Goal: Obtain resource: Obtain resource

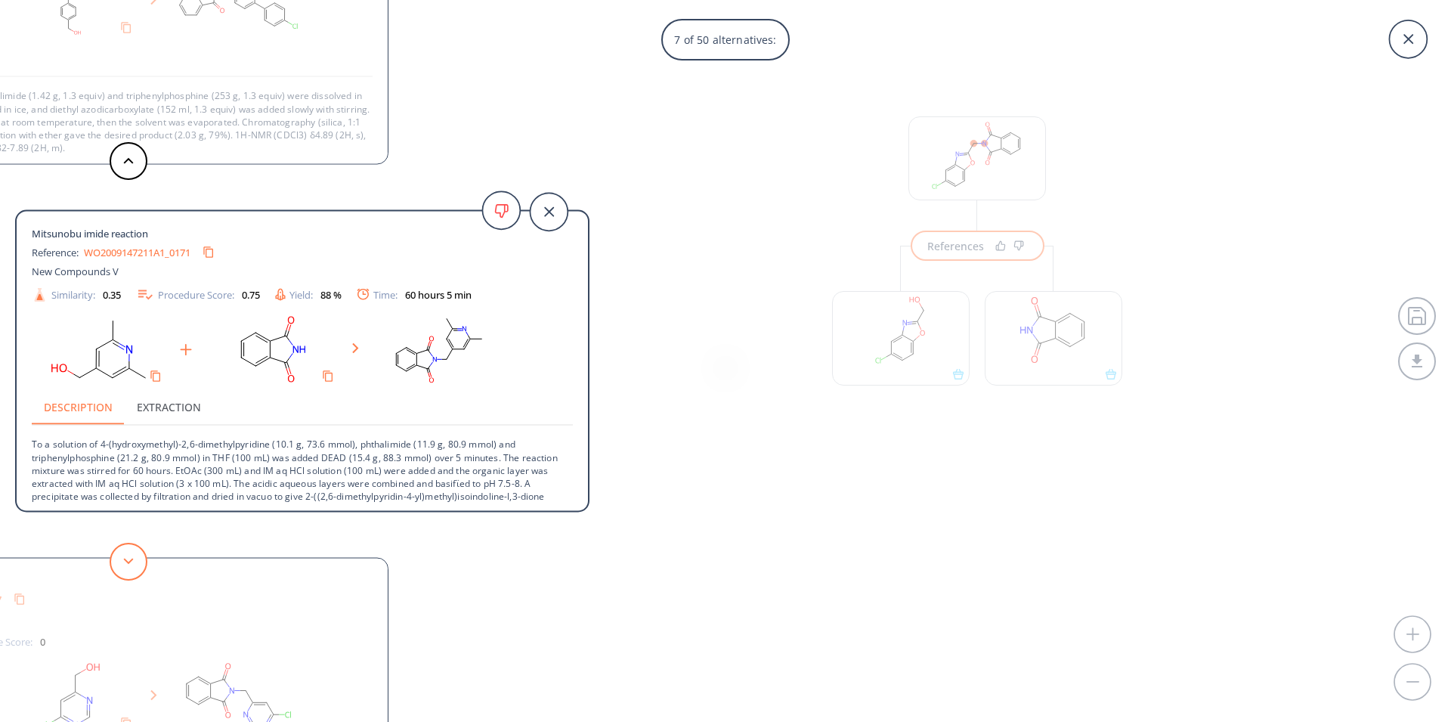
scroll to position [34, 0]
click at [131, 565] on button at bounding box center [129, 562] width 38 height 38
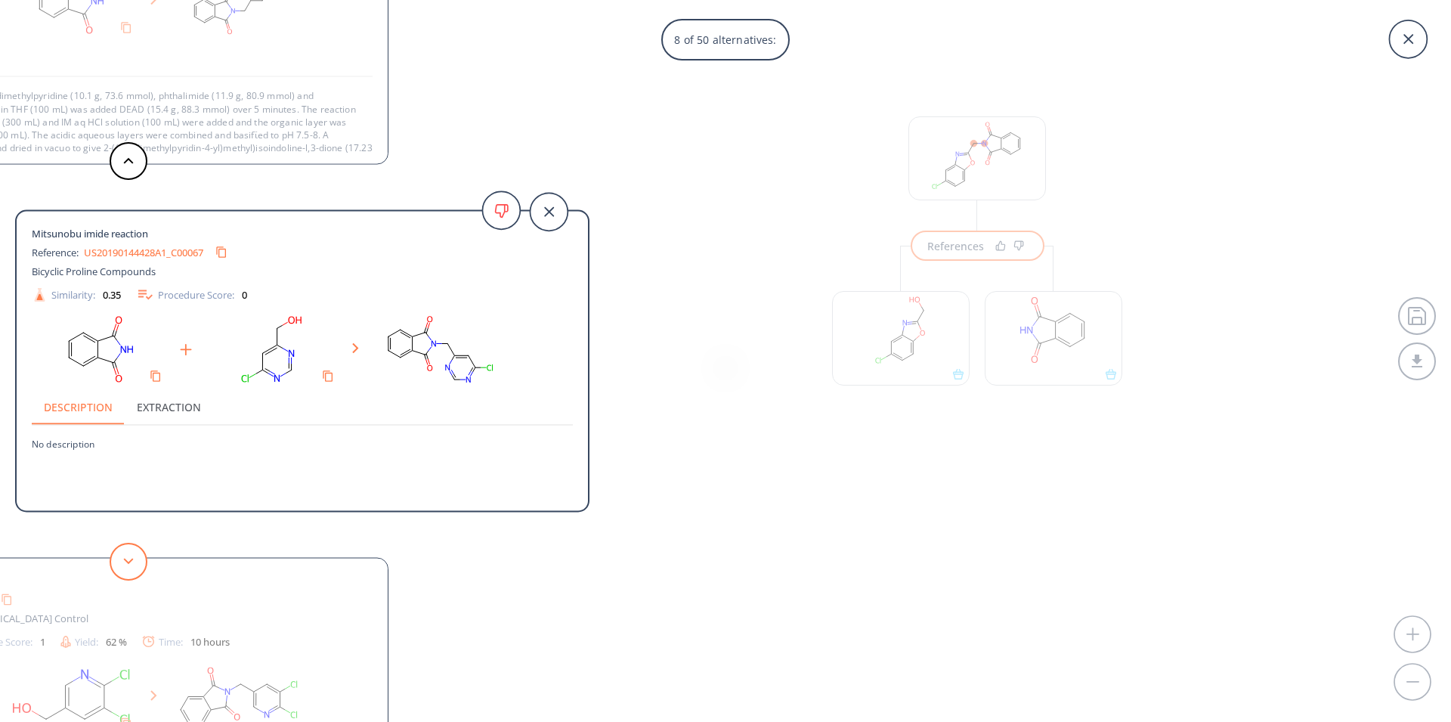
click at [125, 567] on button at bounding box center [129, 562] width 38 height 38
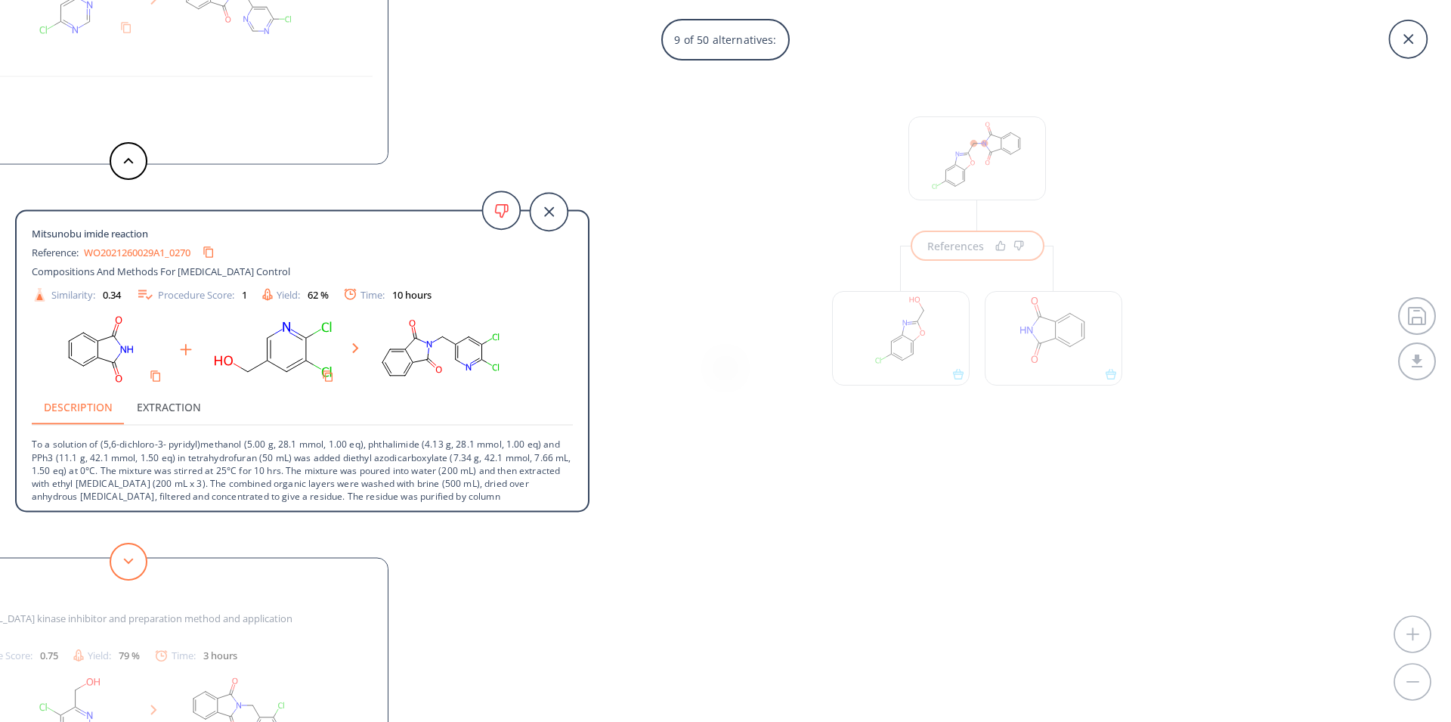
click at [127, 570] on button at bounding box center [129, 562] width 38 height 38
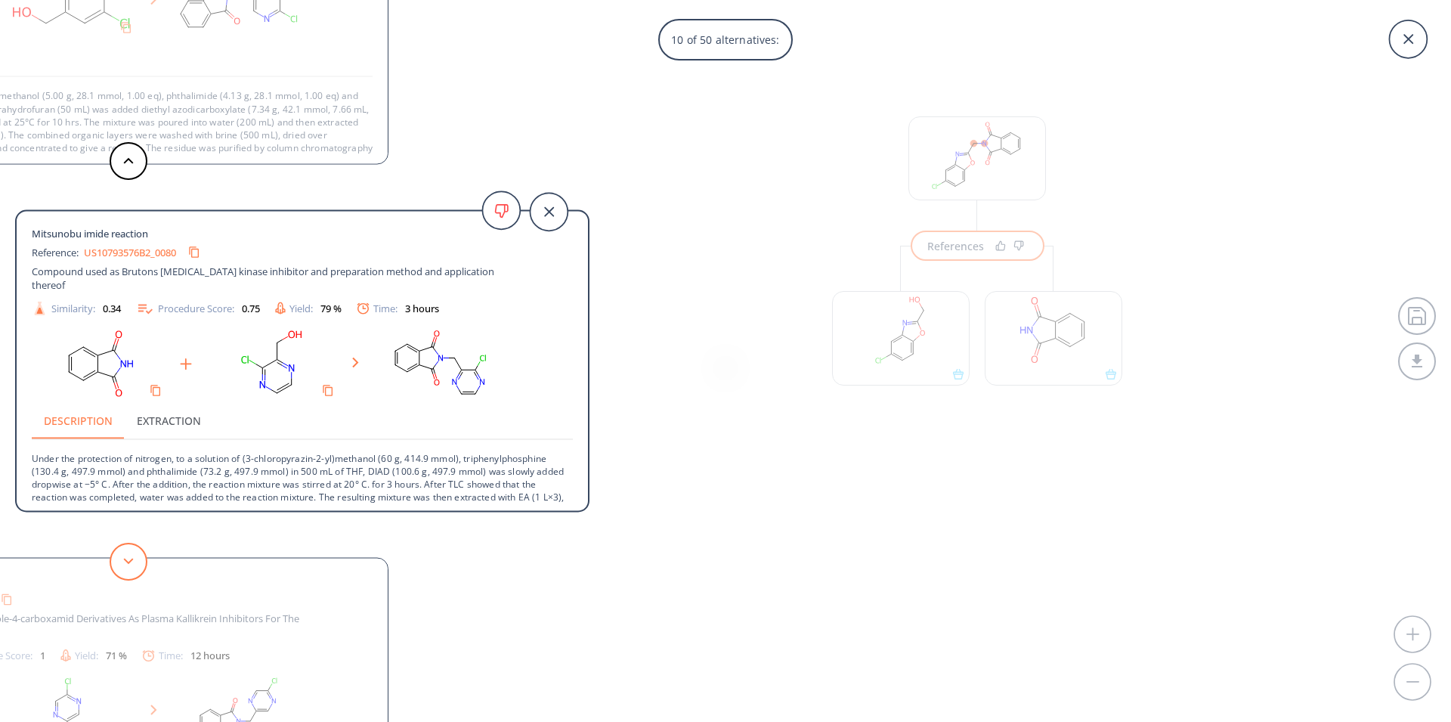
click at [130, 565] on button at bounding box center [129, 562] width 38 height 38
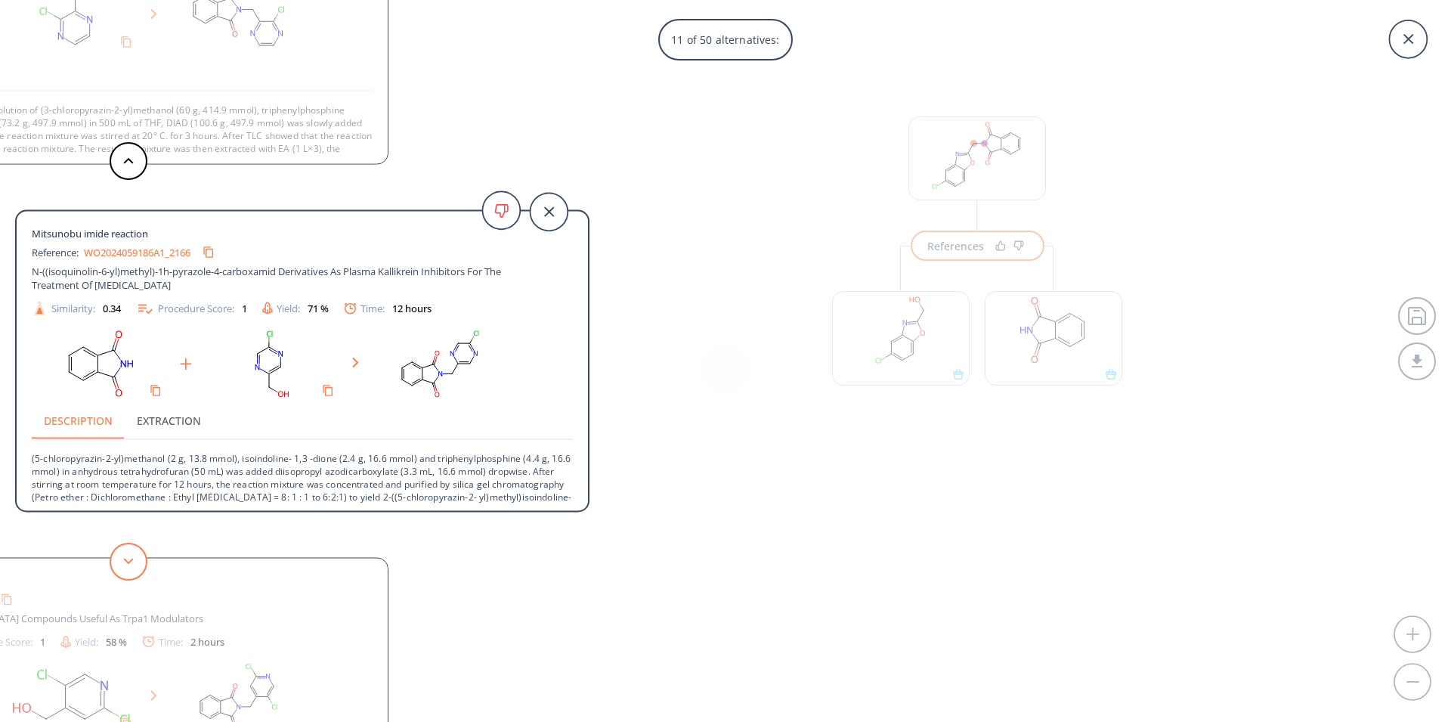
click at [122, 562] on button at bounding box center [129, 562] width 38 height 38
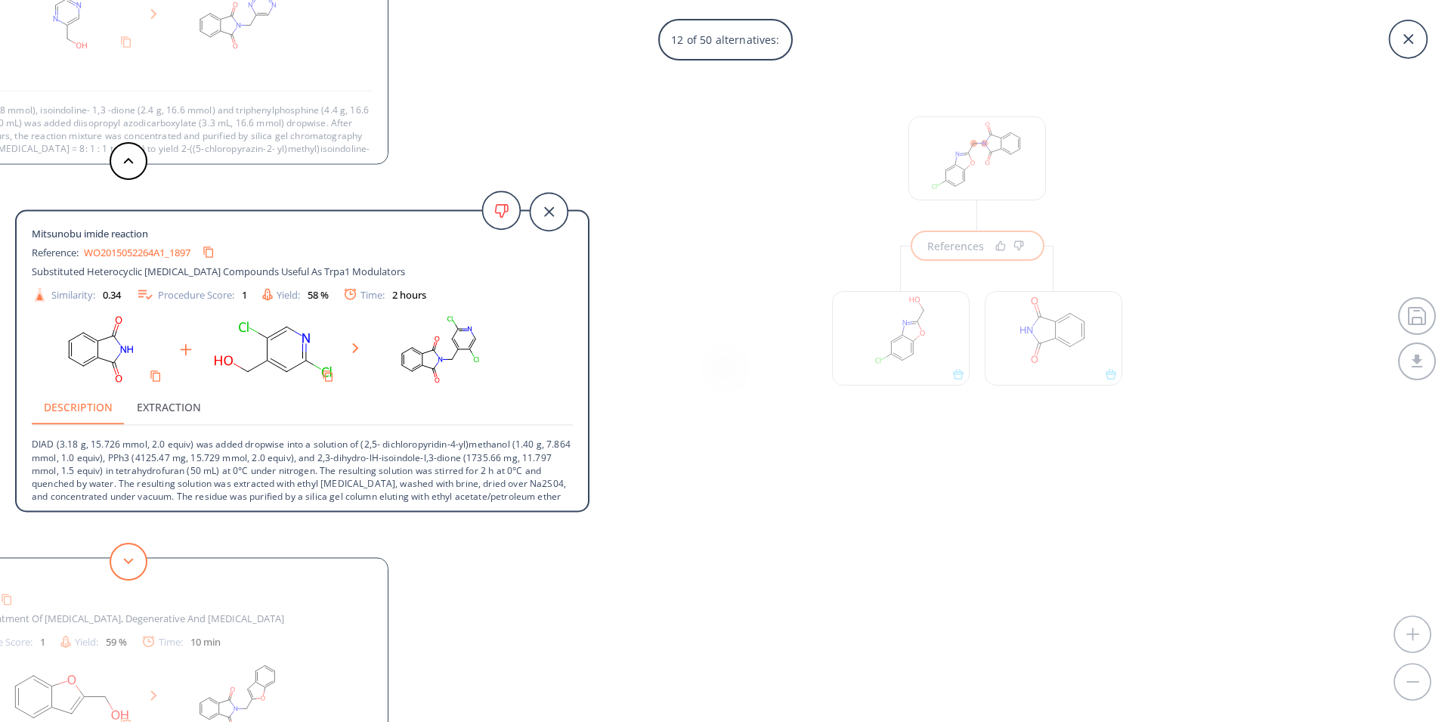
click at [125, 563] on icon at bounding box center [128, 561] width 11 height 7
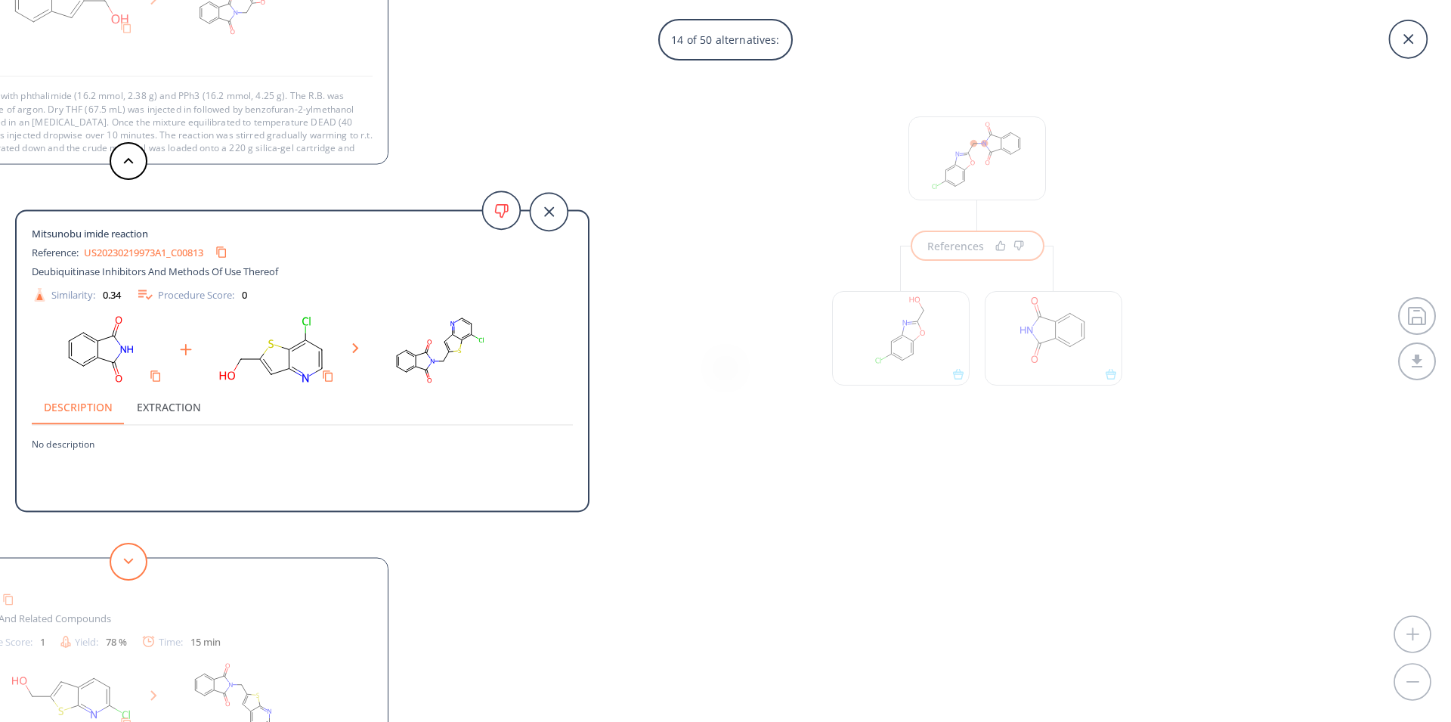
click at [125, 563] on icon at bounding box center [128, 561] width 11 height 7
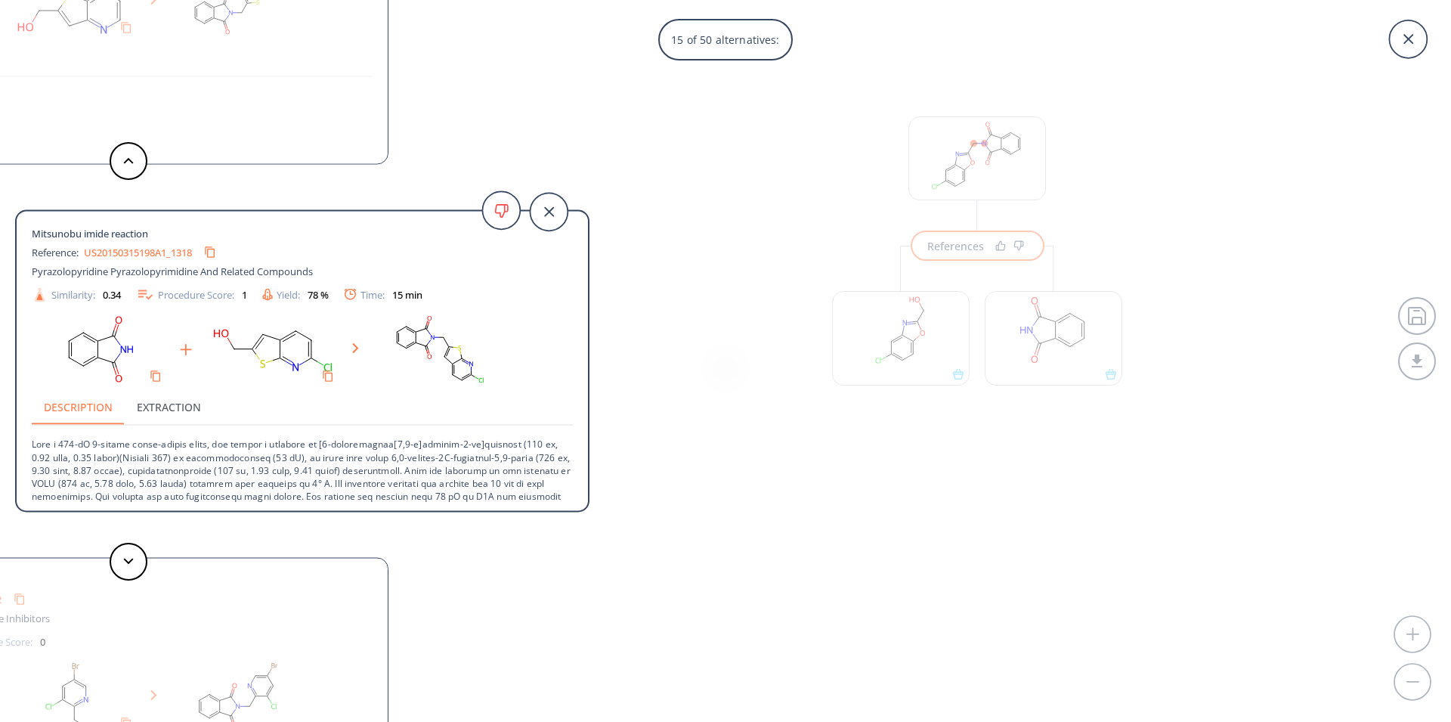
click at [144, 252] on link "US20150315198A1_1318" at bounding box center [138, 252] width 108 height 10
click at [122, 566] on button at bounding box center [129, 562] width 38 height 38
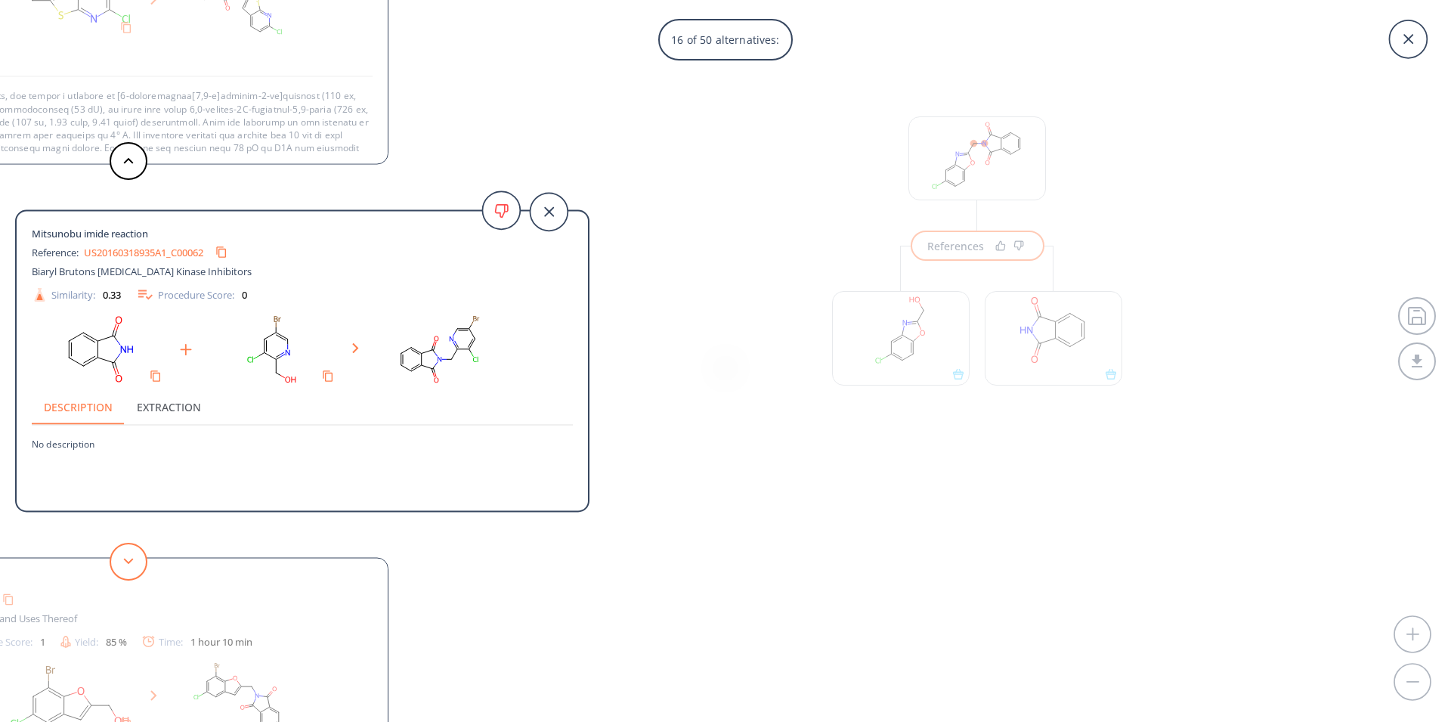
click at [123, 557] on button at bounding box center [129, 562] width 38 height 38
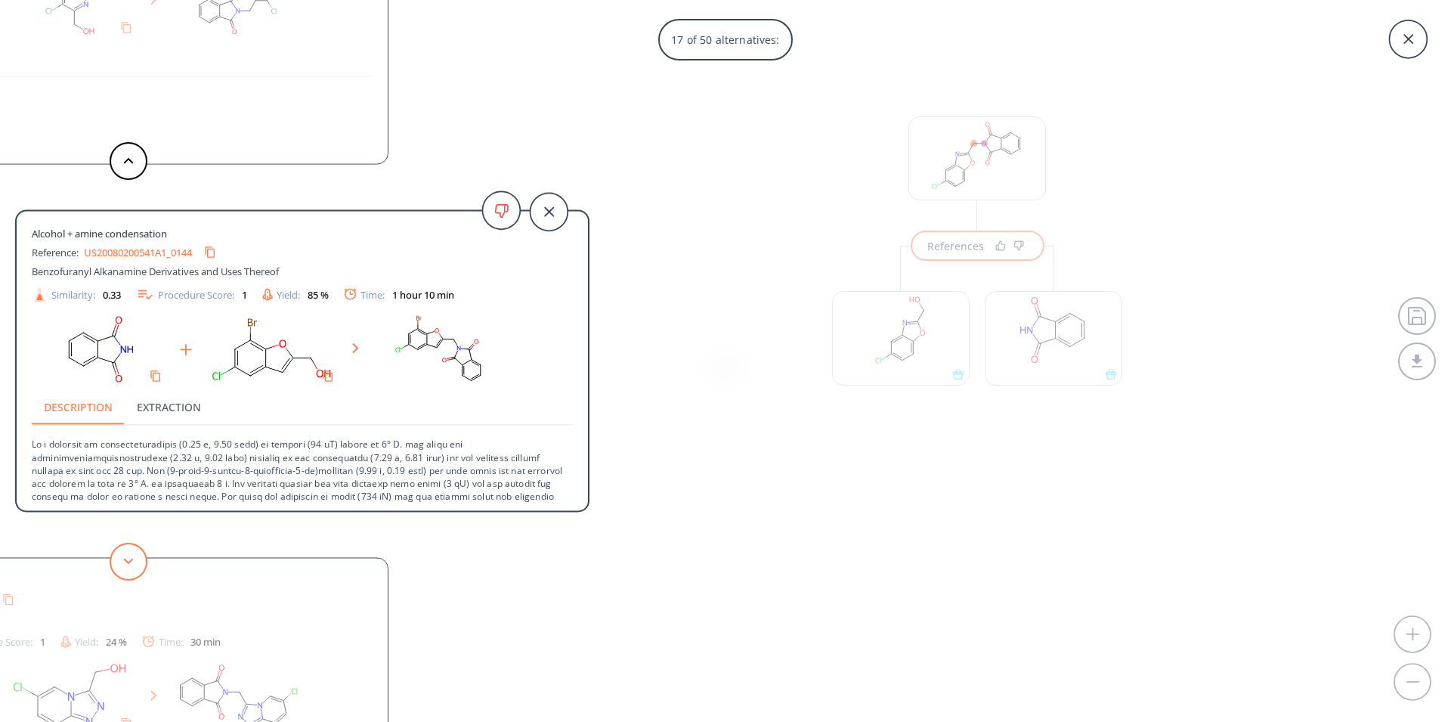
click at [124, 574] on button at bounding box center [129, 562] width 38 height 38
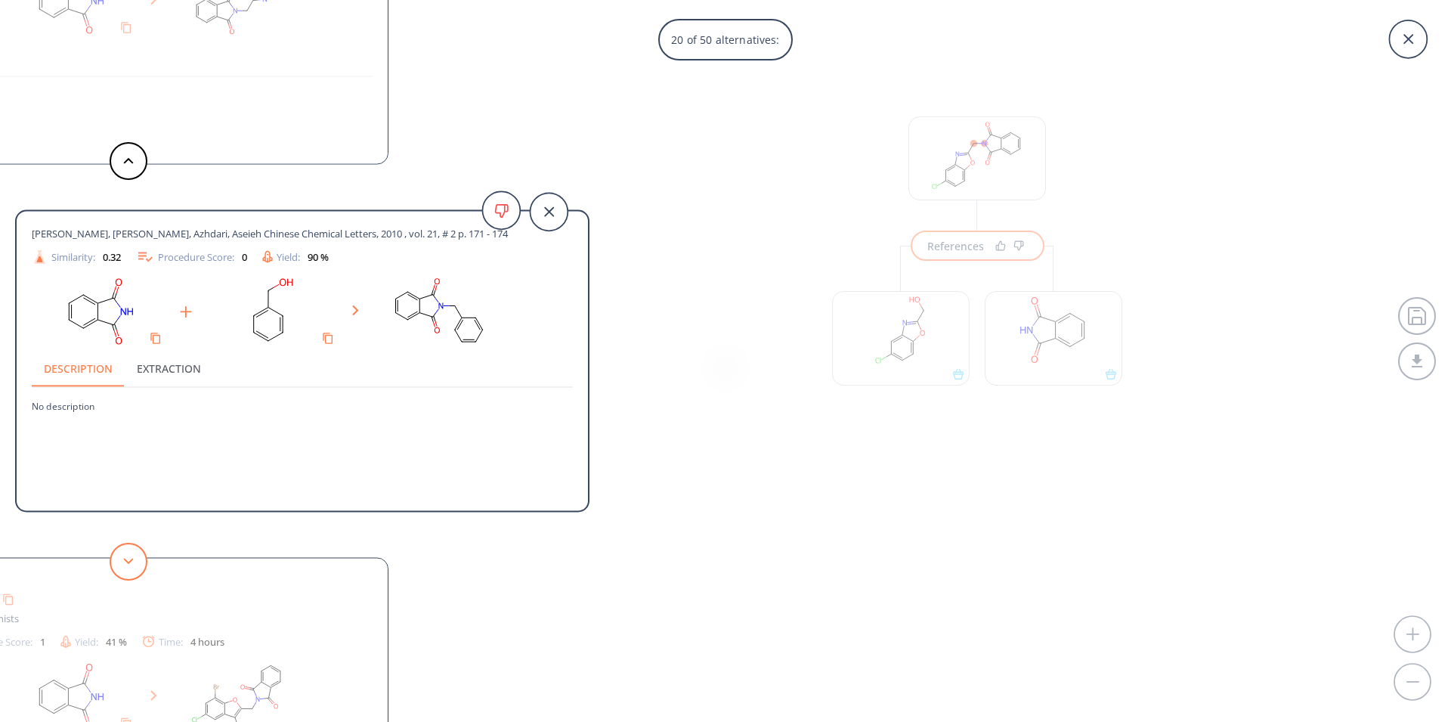
click at [125, 565] on button at bounding box center [129, 562] width 38 height 38
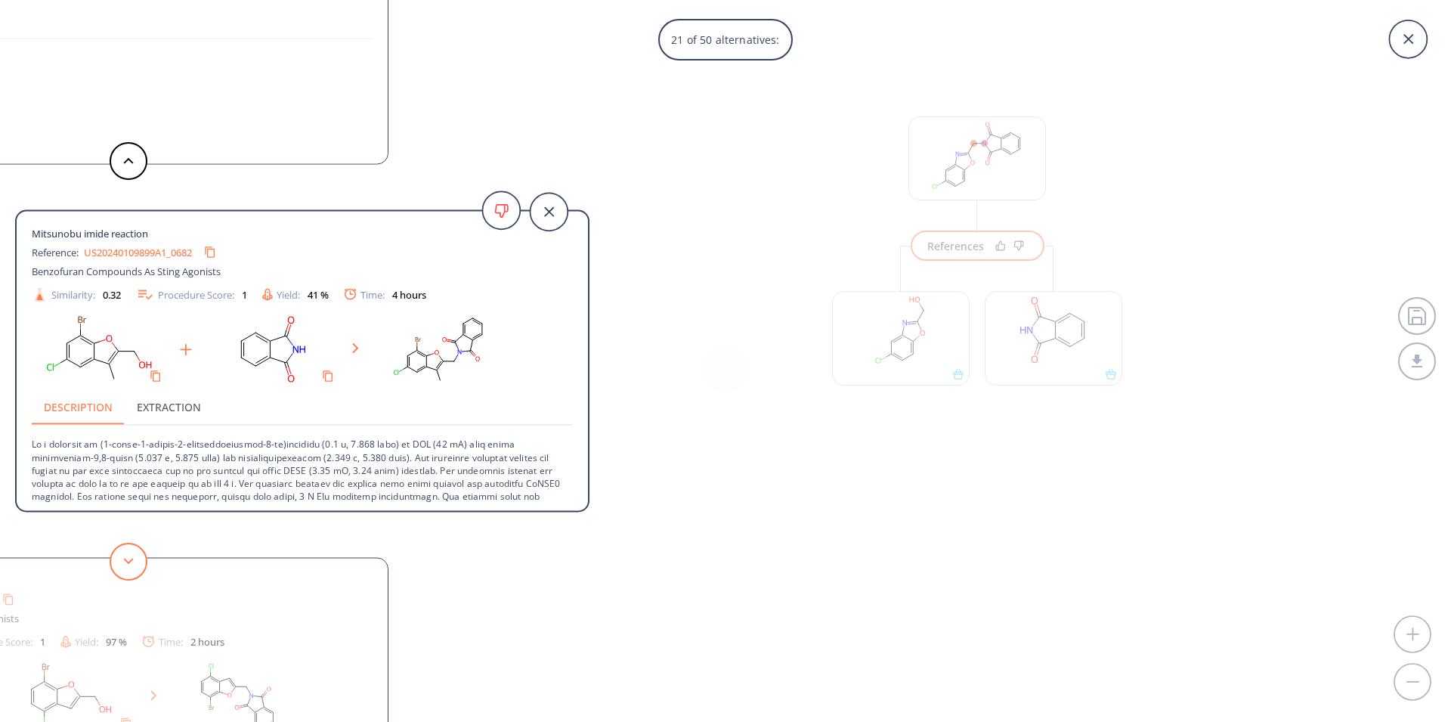
click at [123, 561] on icon at bounding box center [128, 561] width 11 height 7
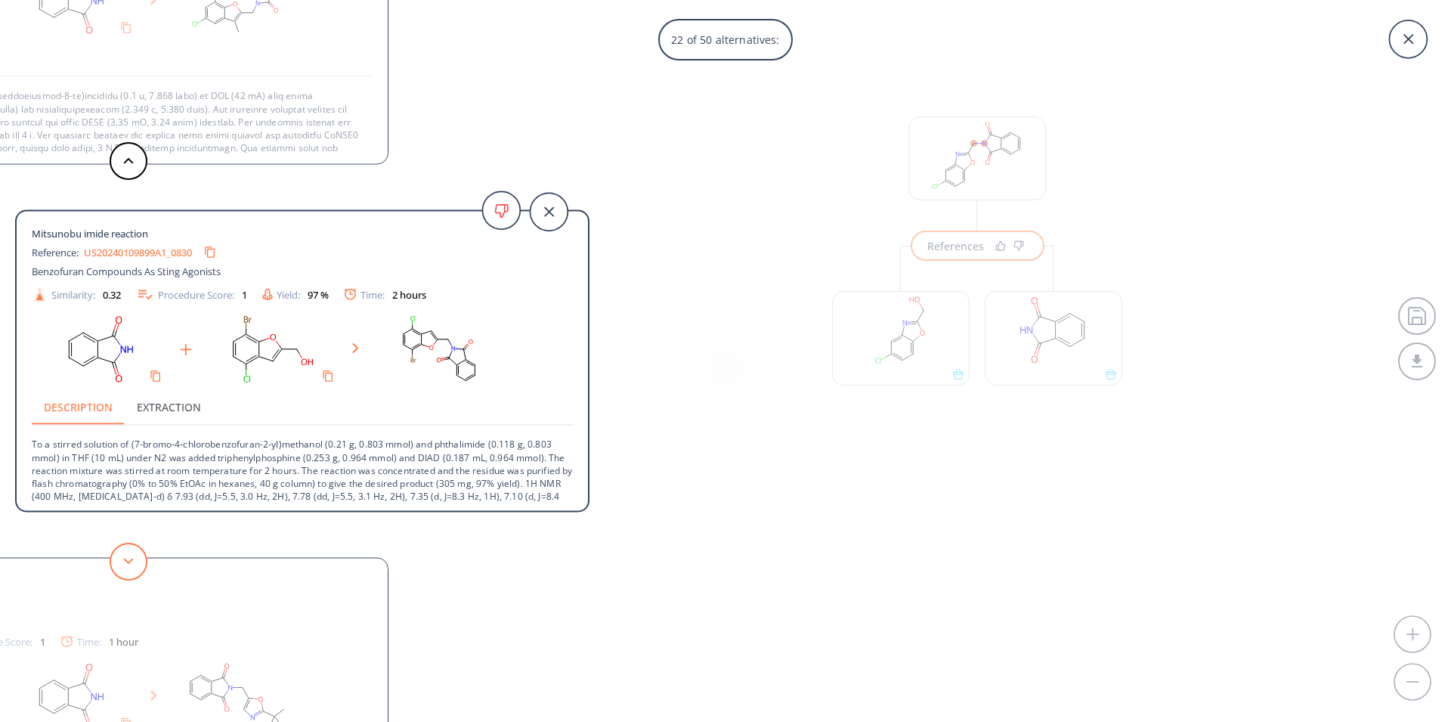
click at [123, 561] on icon at bounding box center [128, 561] width 11 height 7
click at [123, 560] on icon at bounding box center [128, 561] width 11 height 7
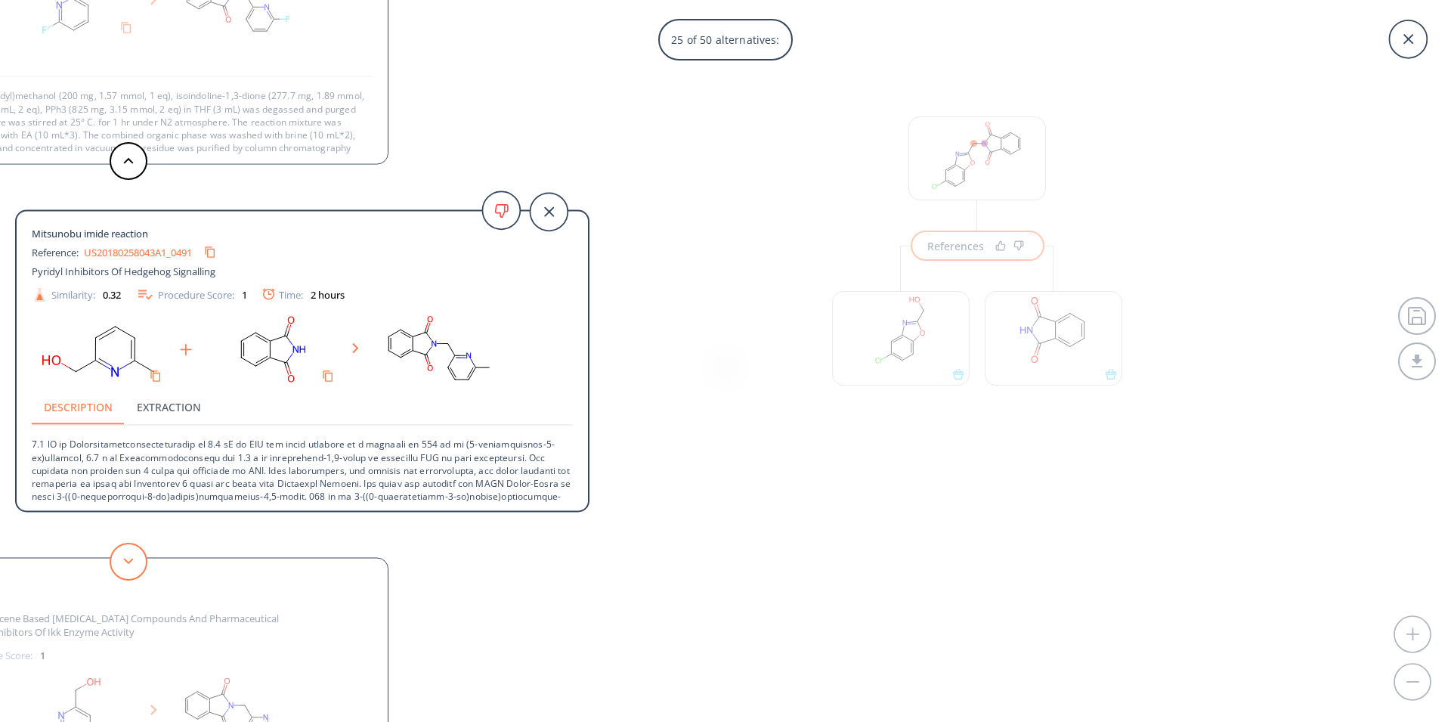
click at [123, 560] on icon at bounding box center [128, 561] width 11 height 7
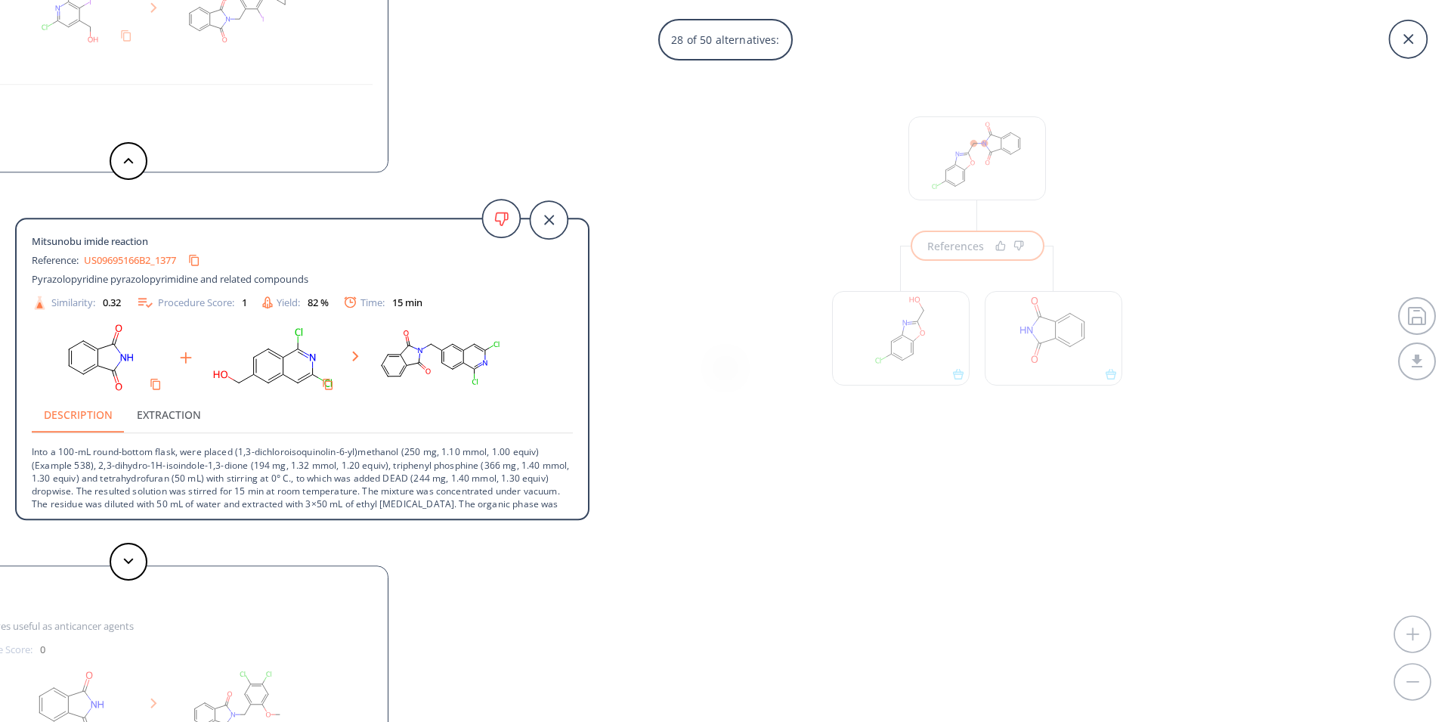
scroll to position [55, 0]
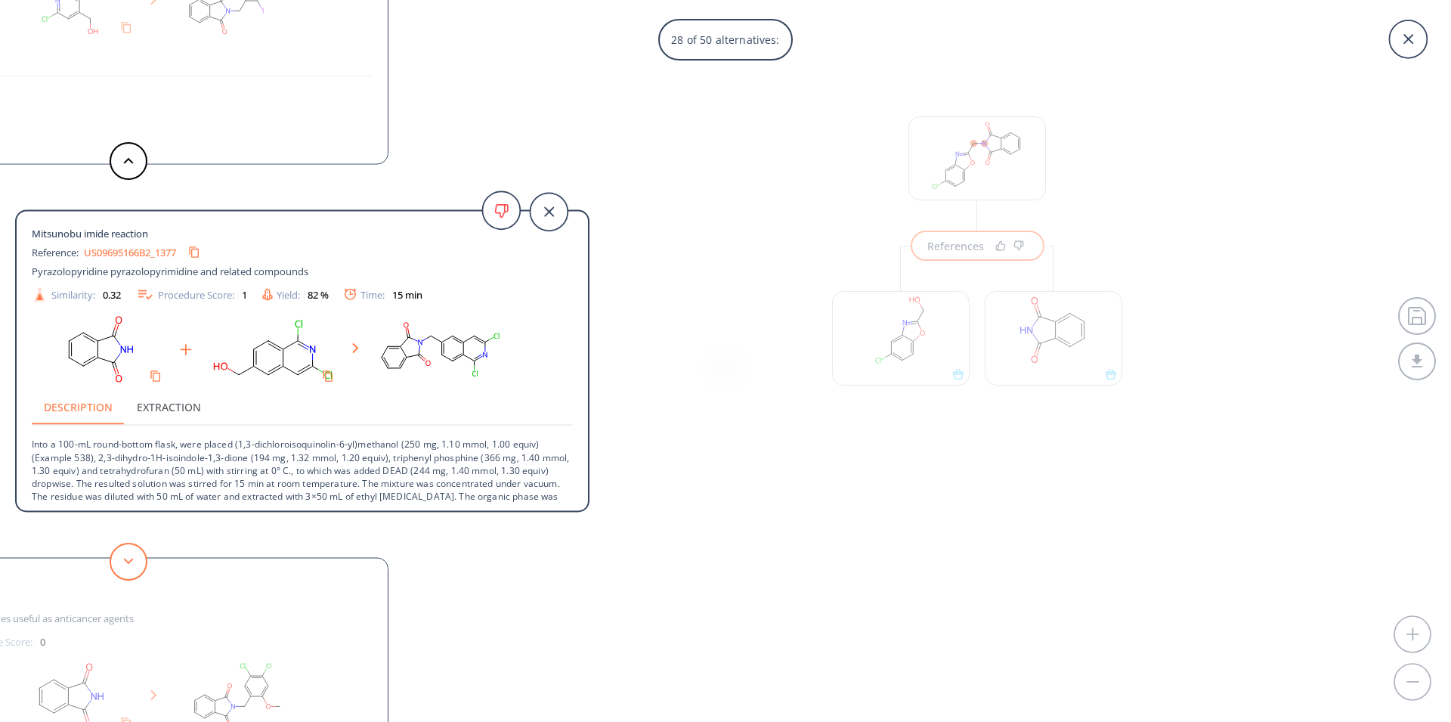
click at [133, 561] on button at bounding box center [129, 562] width 38 height 38
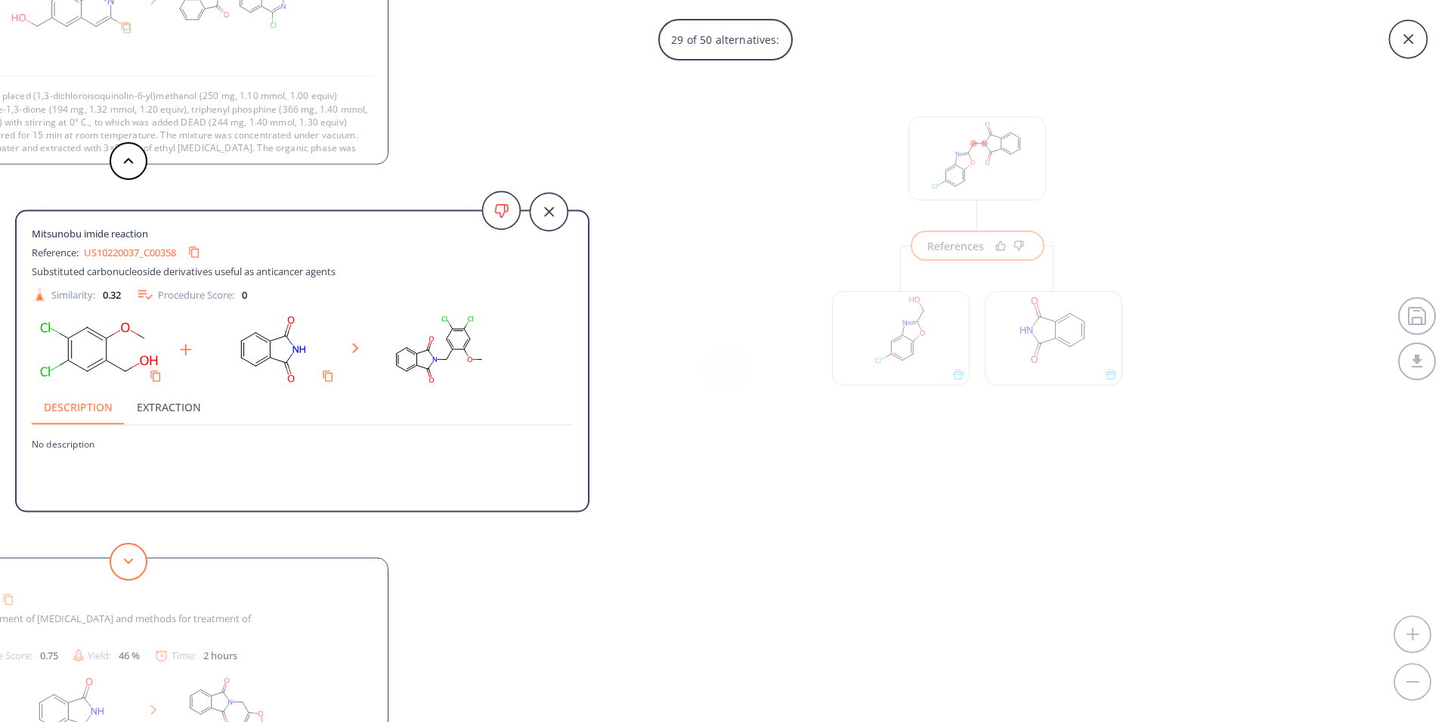
click at [133, 561] on icon at bounding box center [128, 561] width 11 height 7
